Goal: Information Seeking & Learning: Check status

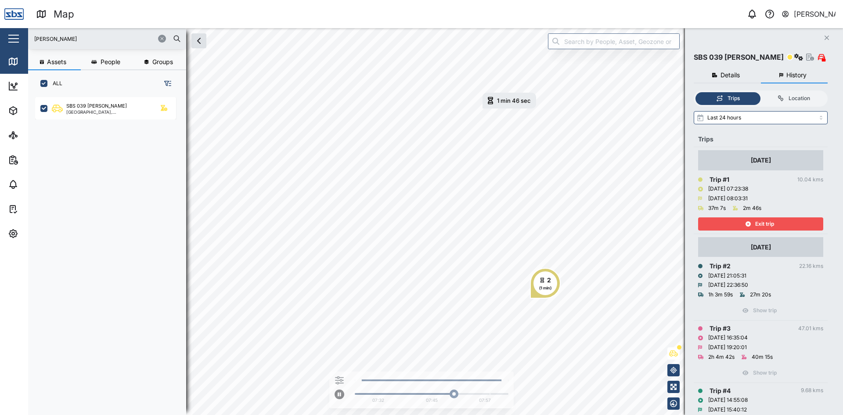
click at [828, 36] on icon "Close" at bounding box center [826, 37] width 5 height 7
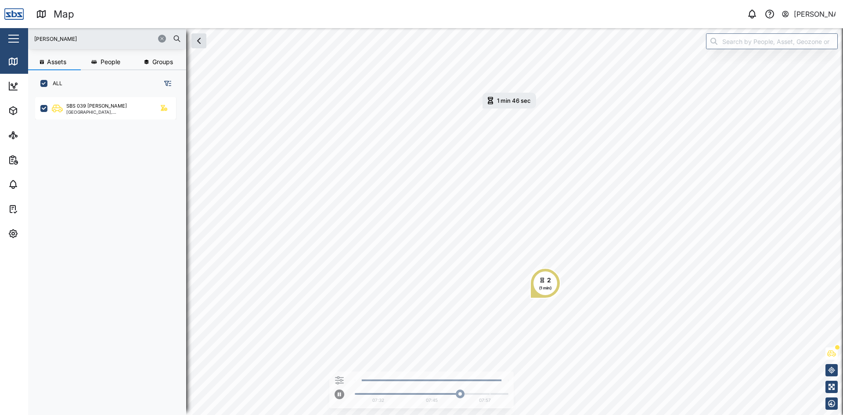
drag, startPoint x: 47, startPoint y: 41, endPoint x: 3, endPoint y: 39, distance: 44.0
click at [3, 39] on div "Map 0 Vijay Kumar Close Map Dashboard Assets ATS Camera Generator Personnel Tan…" at bounding box center [421, 207] width 843 height 415
type input "25"
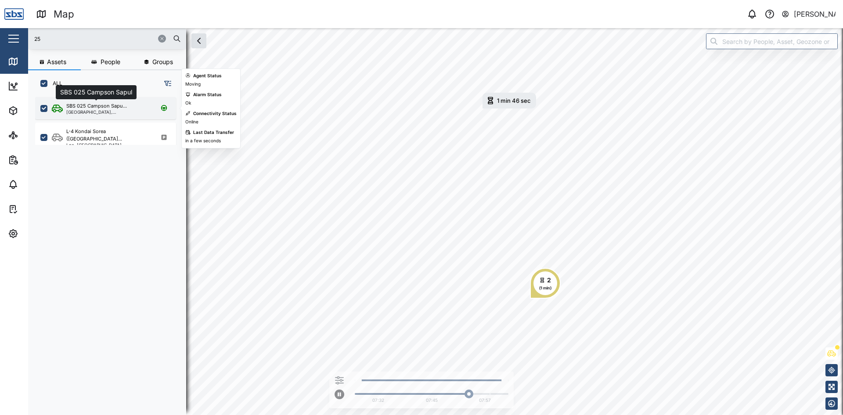
click at [102, 108] on div "SBS 025 Campson Sapu..." at bounding box center [96, 105] width 61 height 7
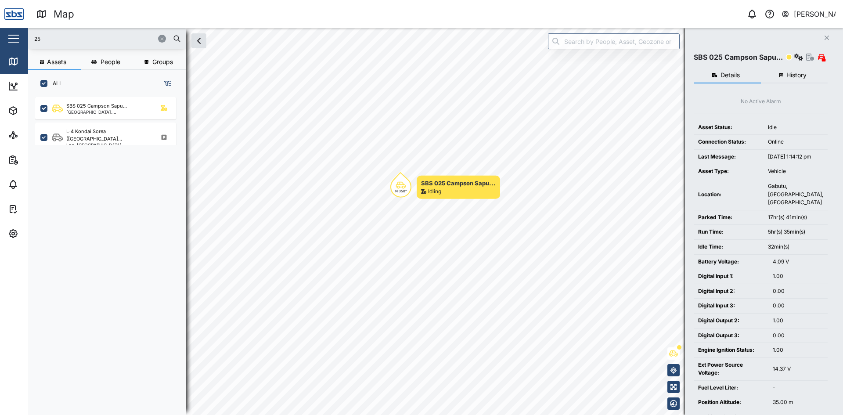
drag, startPoint x: 829, startPoint y: 38, endPoint x: 753, endPoint y: 40, distance: 75.5
click at [829, 38] on icon "Close" at bounding box center [826, 37] width 5 height 7
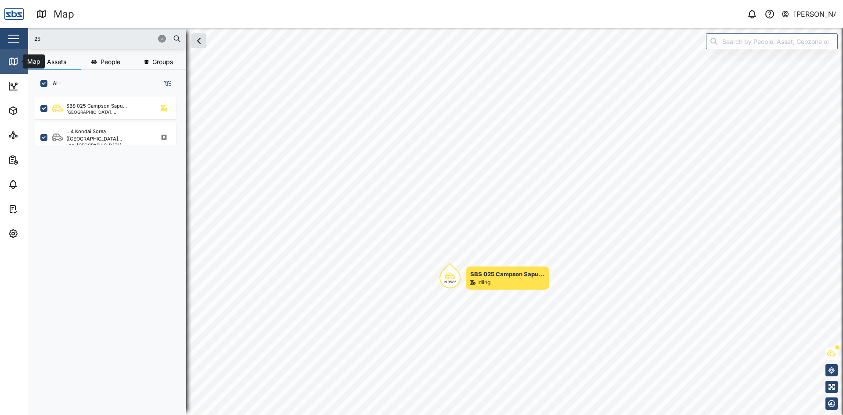
click at [15, 63] on icon at bounding box center [13, 61] width 11 height 11
click at [162, 38] on icon "button" at bounding box center [161, 38] width 5 height 5
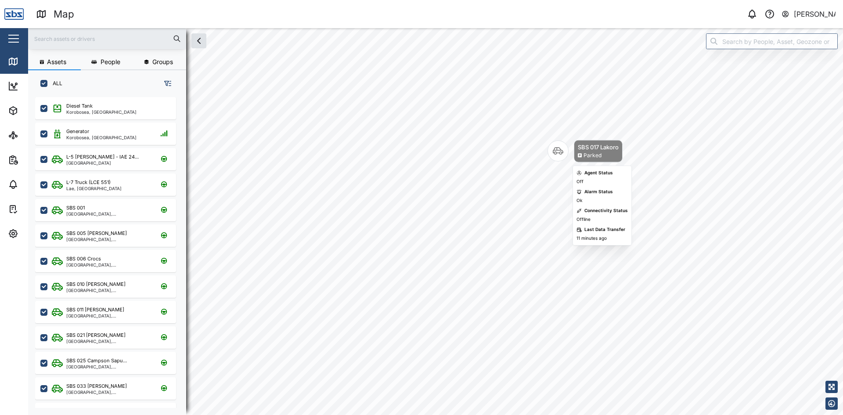
click at [559, 149] on icon "Map marker" at bounding box center [558, 151] width 11 height 11
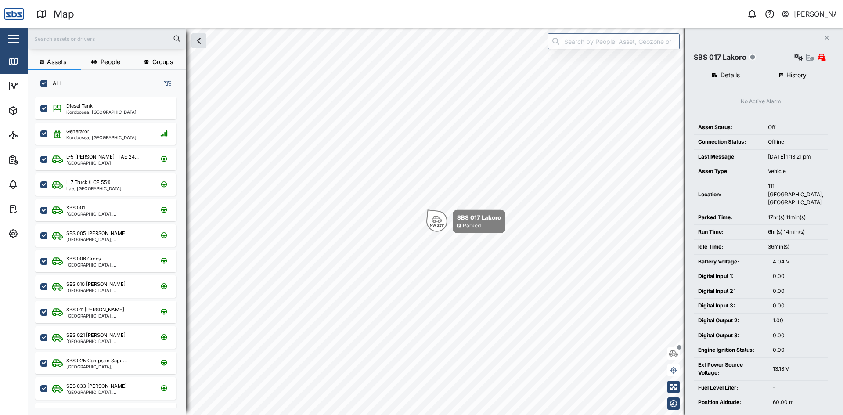
click at [796, 74] on span "History" at bounding box center [796, 75] width 20 height 6
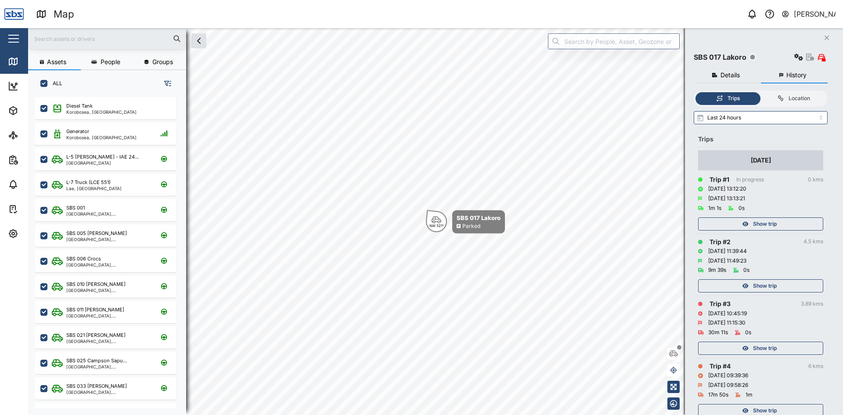
click at [769, 223] on span "Show trip" at bounding box center [765, 224] width 24 height 12
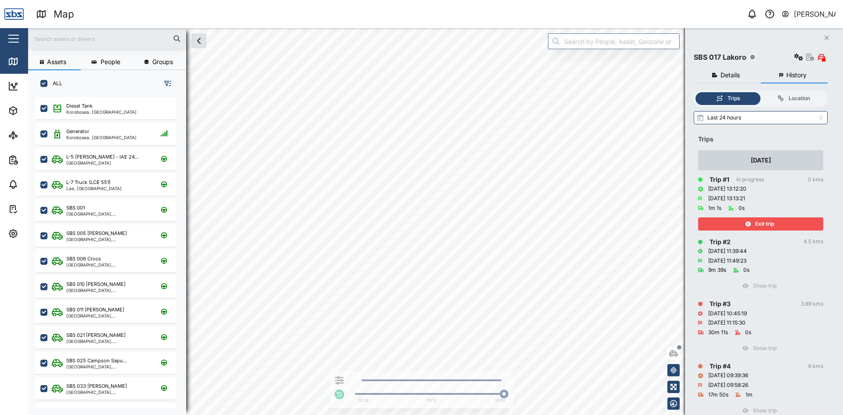
click at [769, 223] on span "Exit trip" at bounding box center [764, 224] width 19 height 12
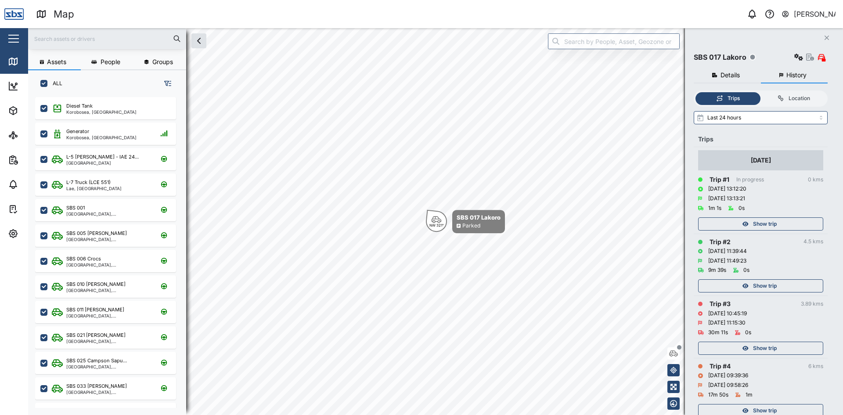
click at [768, 285] on span "Show trip" at bounding box center [765, 286] width 24 height 12
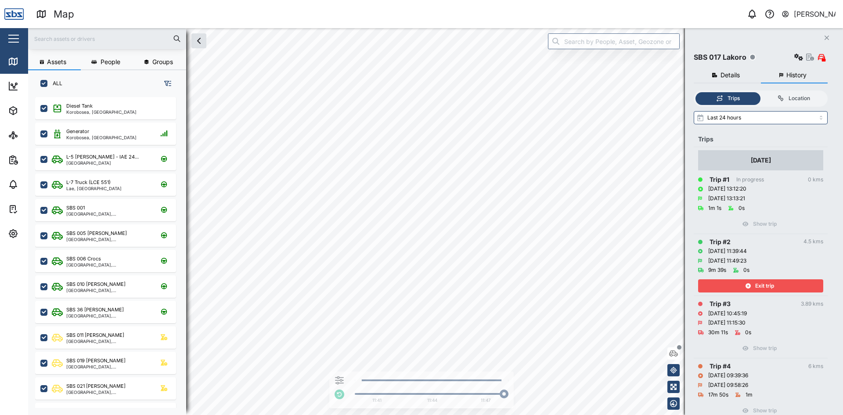
click at [825, 38] on icon "Close" at bounding box center [826, 37] width 5 height 7
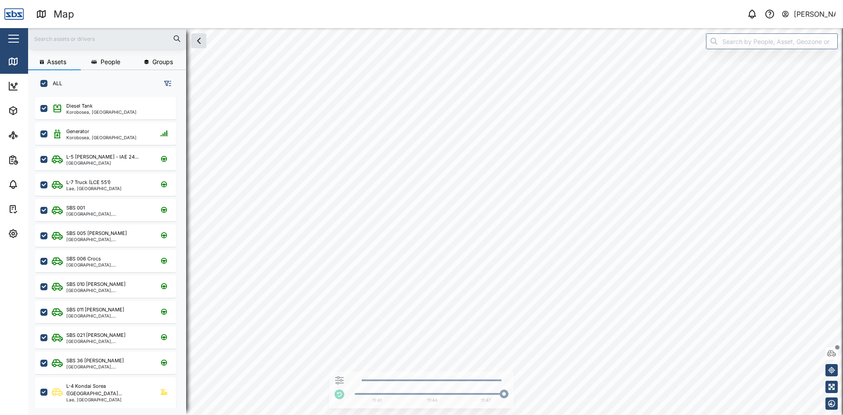
click at [56, 30] on div at bounding box center [107, 38] width 158 height 21
click at [51, 36] on input "text" at bounding box center [107, 38] width 148 height 13
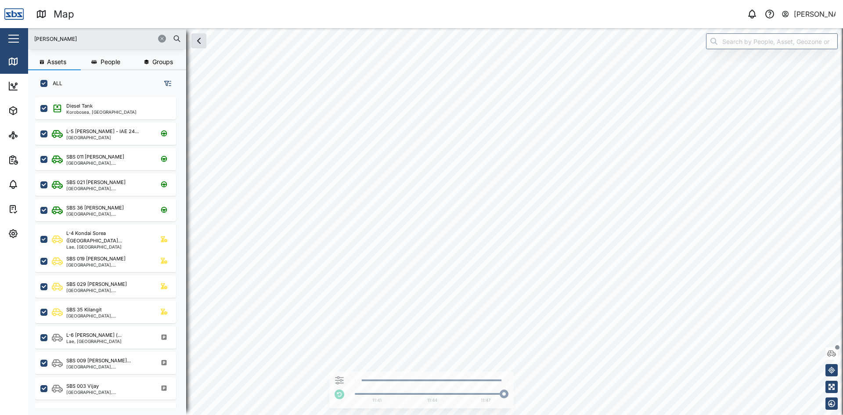
type input "issac"
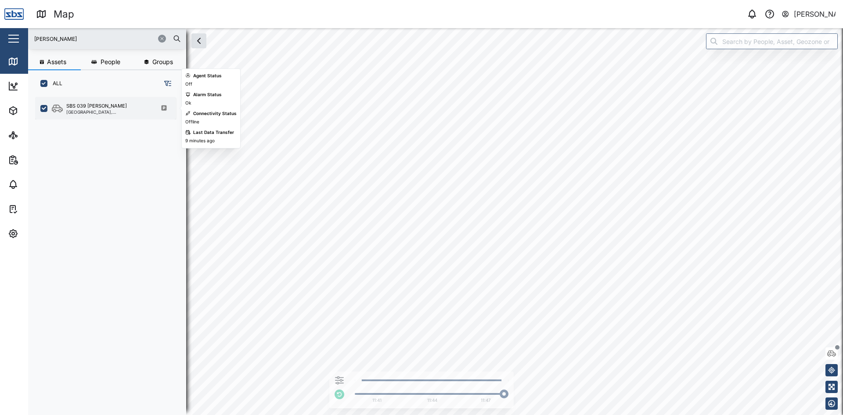
click at [79, 105] on div "SBS 039 [PERSON_NAME]" at bounding box center [96, 105] width 61 height 7
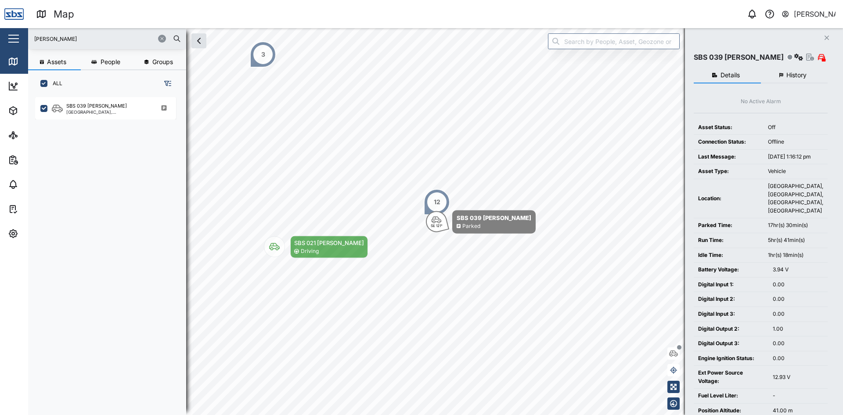
click at [786, 76] on span "History" at bounding box center [796, 75] width 20 height 6
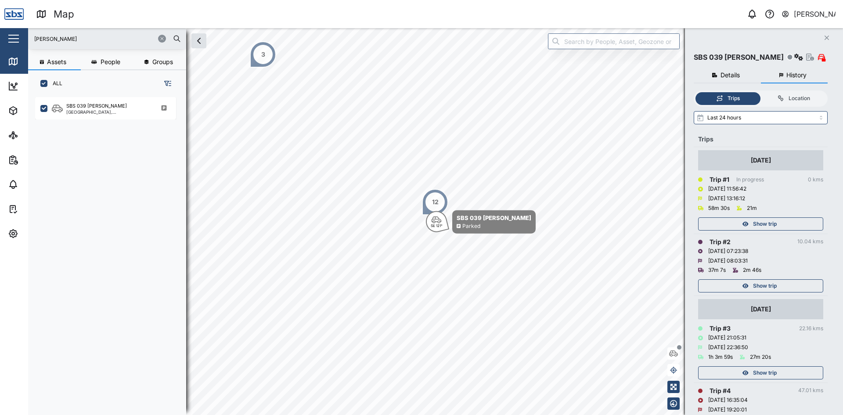
click at [771, 221] on span "Show trip" at bounding box center [765, 224] width 24 height 12
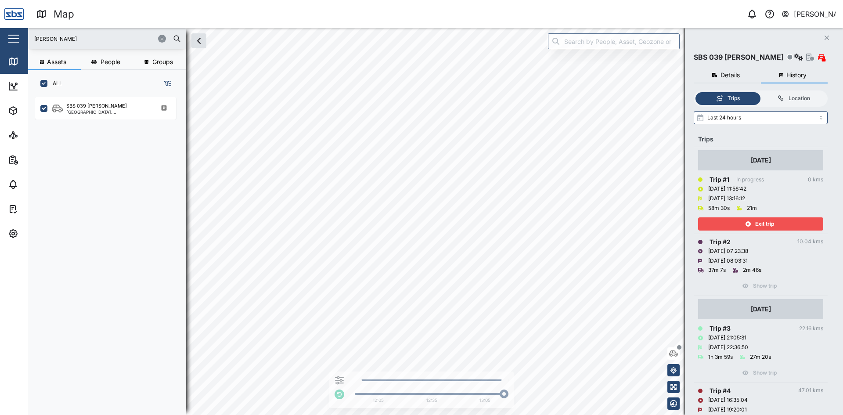
click at [594, 45] on div "issac Assets People Groups ALL SBS 039 ISSAC Port Moresby, Southern Region Clos…" at bounding box center [435, 221] width 815 height 387
click at [825, 38] on icon "Close" at bounding box center [826, 37] width 5 height 7
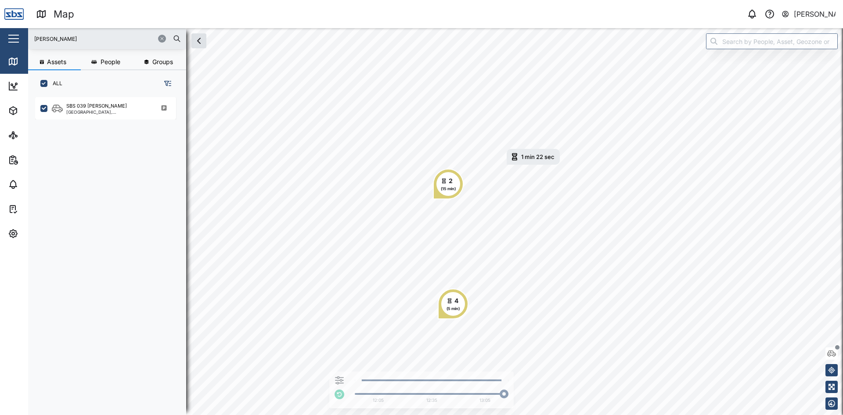
click at [162, 36] on button "button" at bounding box center [162, 39] width 8 height 8
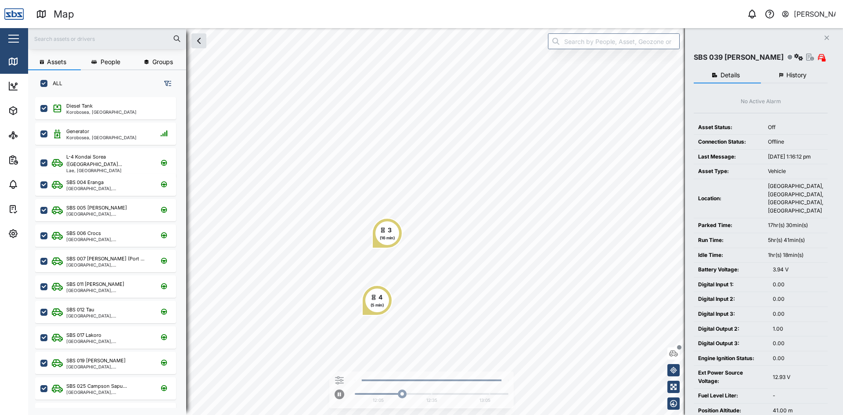
click at [827, 36] on icon "Close" at bounding box center [826, 37] width 5 height 7
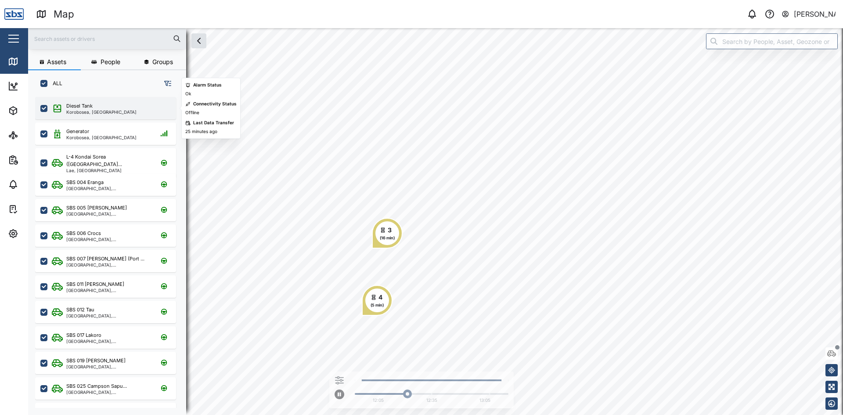
click at [76, 105] on div "Diesel Tank" at bounding box center [79, 105] width 26 height 7
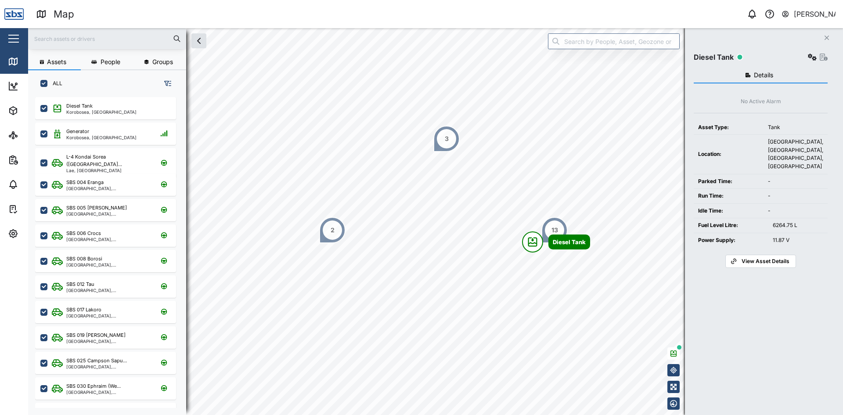
click at [830, 36] on button "Close" at bounding box center [827, 38] width 12 height 12
